Goal: Task Accomplishment & Management: Manage account settings

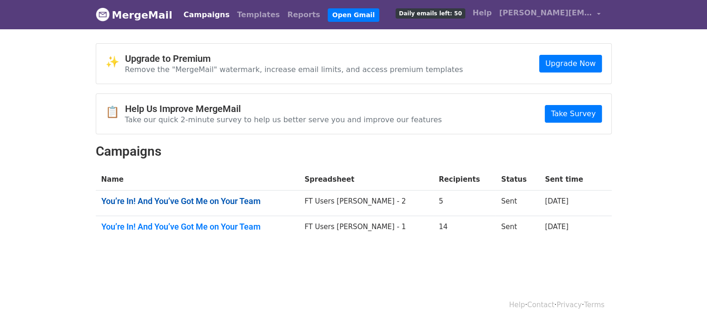
click at [169, 198] on link "You’re In! And You’ve Got Me on Your Team" at bounding box center [197, 201] width 193 height 10
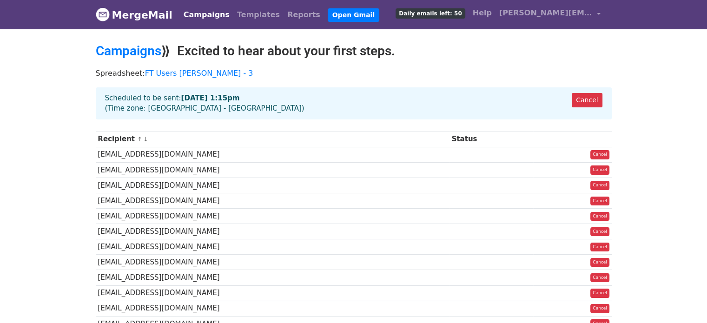
click at [136, 7] on link "MergeMail" at bounding box center [134, 15] width 77 height 20
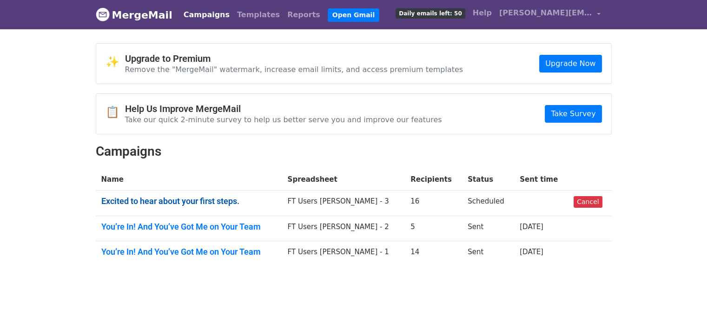
click at [181, 197] on link "Excited to hear about your first steps." at bounding box center [188, 201] width 175 height 10
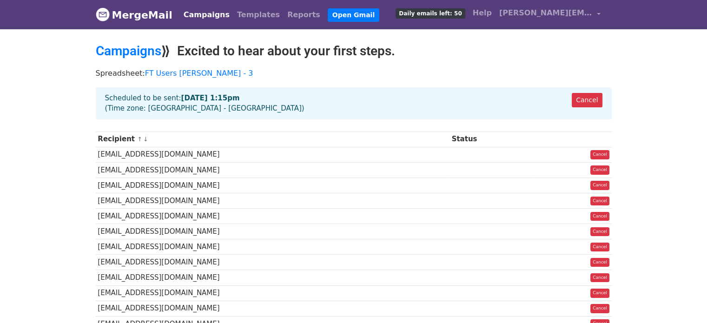
click at [119, 14] on link "MergeMail" at bounding box center [134, 15] width 77 height 20
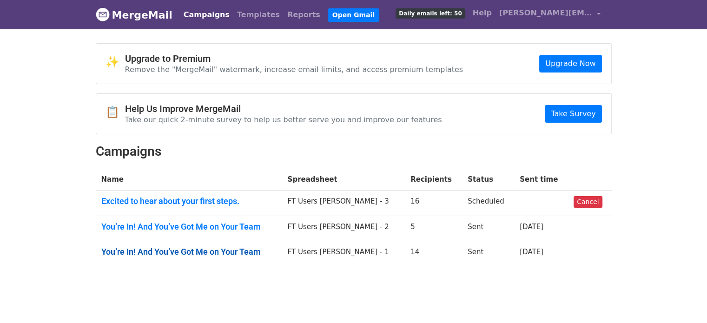
click at [187, 250] on link "You’re In! And You’ve Got Me on Your Team" at bounding box center [188, 252] width 175 height 10
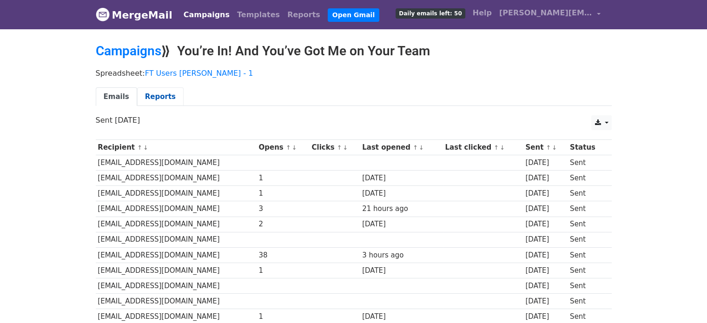
click at [149, 100] on link "Reports" at bounding box center [160, 96] width 47 height 19
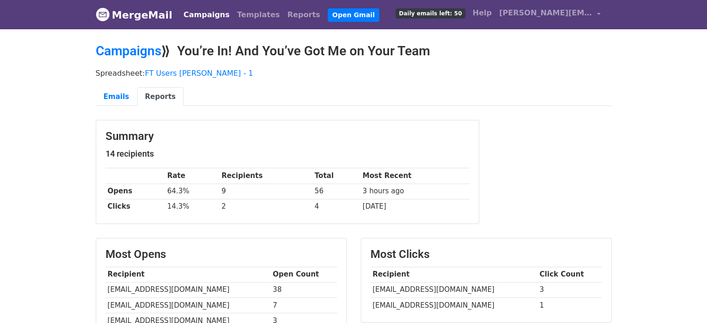
click at [127, 13] on link "MergeMail" at bounding box center [134, 15] width 77 height 20
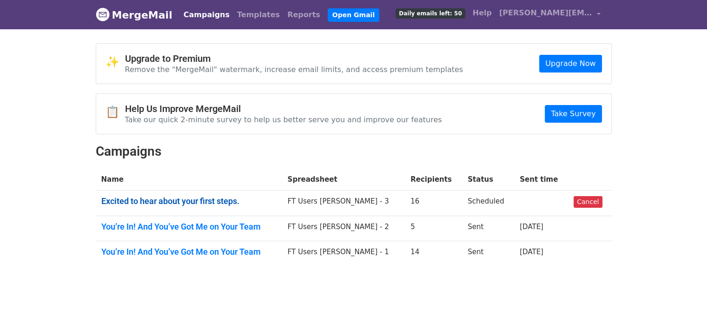
click at [222, 200] on link "Excited to hear about your first steps." at bounding box center [188, 201] width 175 height 10
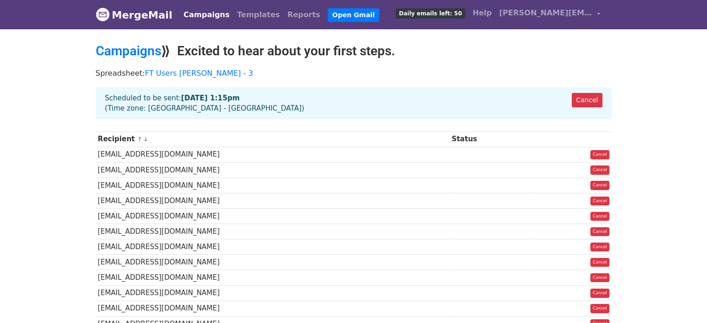
drag, startPoint x: 176, startPoint y: 98, endPoint x: 235, endPoint y: 101, distance: 59.6
click at [235, 101] on div "Cancel Scheduled to be sent: [DATE] 1:15pm (Time zone: [GEOGRAPHIC_DATA] - [GEO…" at bounding box center [354, 103] width 516 height 32
click at [123, 18] on link "MergeMail" at bounding box center [134, 15] width 77 height 20
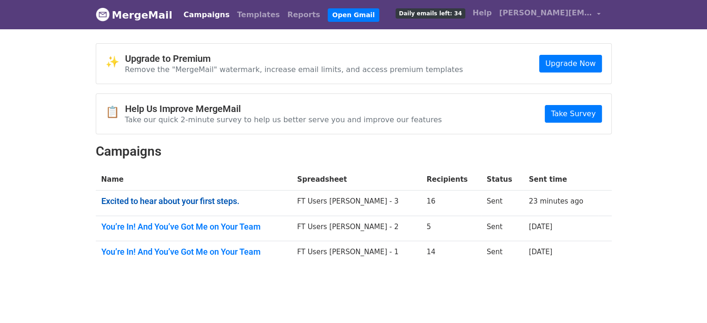
click at [199, 197] on link "Excited to hear about your first steps." at bounding box center [193, 201] width 185 height 10
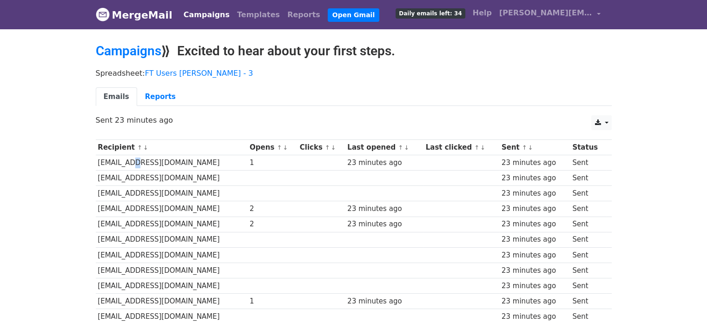
drag, startPoint x: 124, startPoint y: 153, endPoint x: 148, endPoint y: 165, distance: 27.1
click at [134, 160] on td "[EMAIL_ADDRESS][DOMAIN_NAME]" at bounding box center [172, 162] width 152 height 15
click at [139, 201] on td "[EMAIL_ADDRESS][DOMAIN_NAME]" at bounding box center [172, 208] width 152 height 15
drag, startPoint x: 145, startPoint y: 208, endPoint x: 173, endPoint y: 210, distance: 28.4
click at [173, 210] on td "[EMAIL_ADDRESS][DOMAIN_NAME]" at bounding box center [172, 208] width 152 height 15
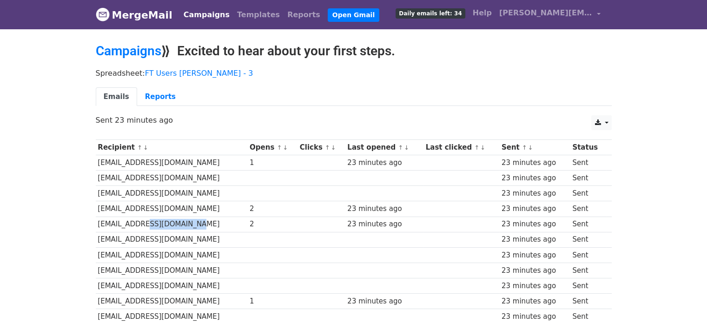
drag, startPoint x: 134, startPoint y: 221, endPoint x: 182, endPoint y: 223, distance: 47.9
click at [182, 223] on td "[EMAIL_ADDRESS][DOMAIN_NAME]" at bounding box center [172, 224] width 152 height 15
click at [182, 224] on td "[EMAIL_ADDRESS][DOMAIN_NAME]" at bounding box center [172, 224] width 152 height 15
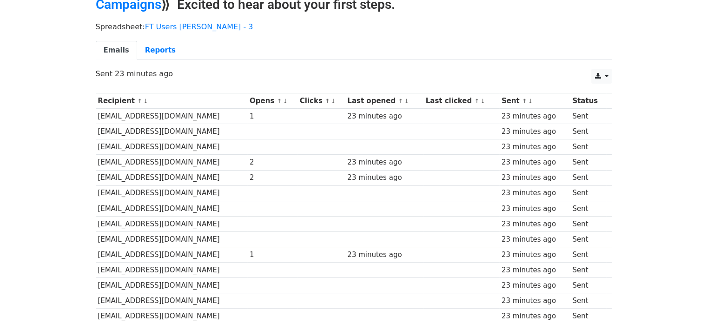
drag, startPoint x: 173, startPoint y: 251, endPoint x: 182, endPoint y: 251, distance: 9.3
click at [174, 251] on td "[EMAIL_ADDRESS][DOMAIN_NAME]" at bounding box center [172, 254] width 152 height 15
click at [182, 251] on td "[EMAIL_ADDRESS][DOMAIN_NAME]" at bounding box center [172, 254] width 152 height 15
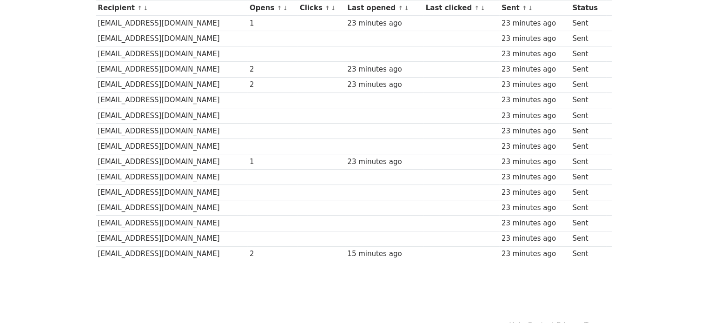
scroll to position [0, 0]
